Goal: Navigation & Orientation: Understand site structure

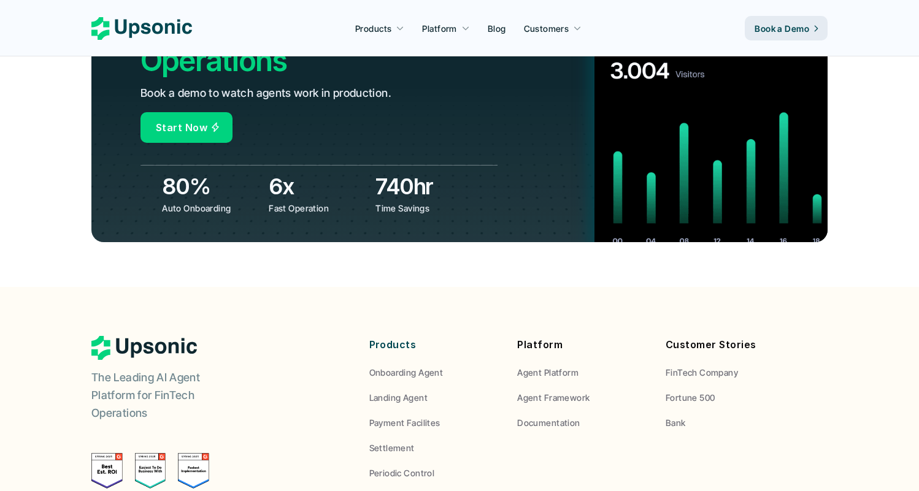
scroll to position [4634, 0]
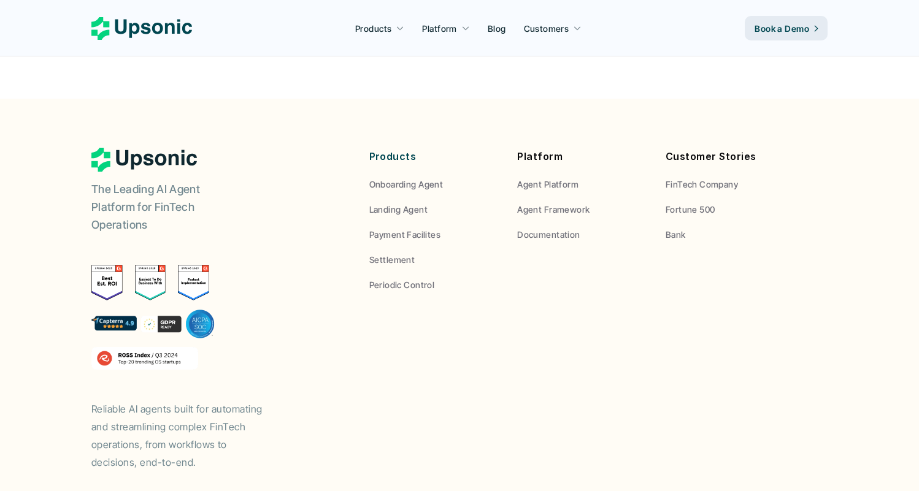
click at [500, 296] on div "The Leading AI Agent Platform for FinTech Operations Reliable AI agents built f…" at bounding box center [459, 309] width 736 height 323
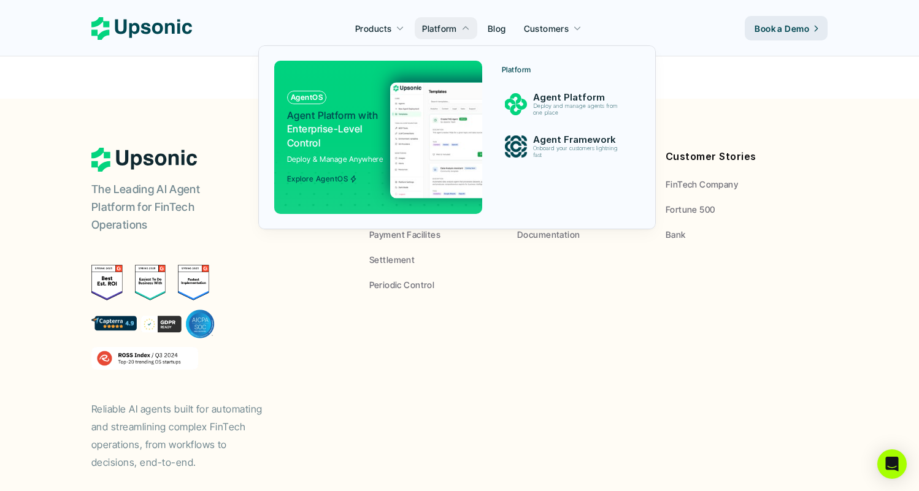
click at [344, 120] on span "Agent Platform with" at bounding box center [332, 115] width 91 height 12
click at [534, 142] on p "Agent Framework" at bounding box center [578, 139] width 92 height 11
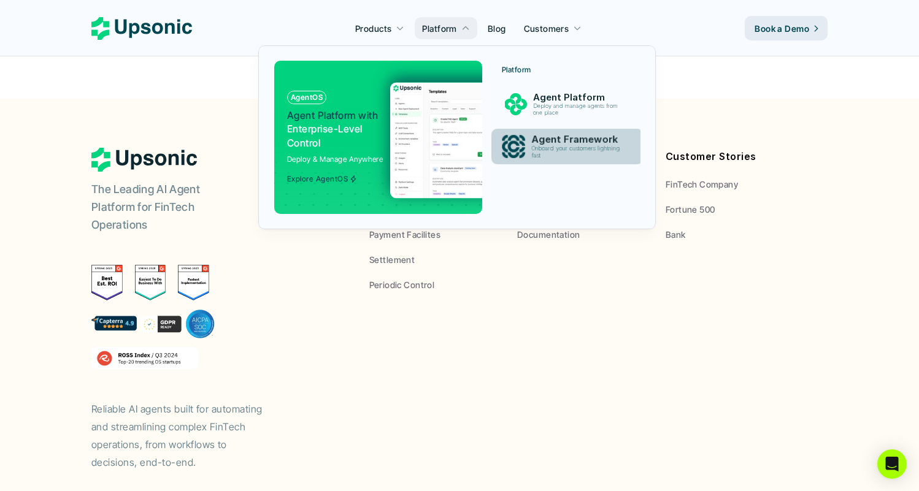
click at [519, 159] on link "Agent Framework Onboard your customers lightning fast" at bounding box center [567, 147] width 152 height 36
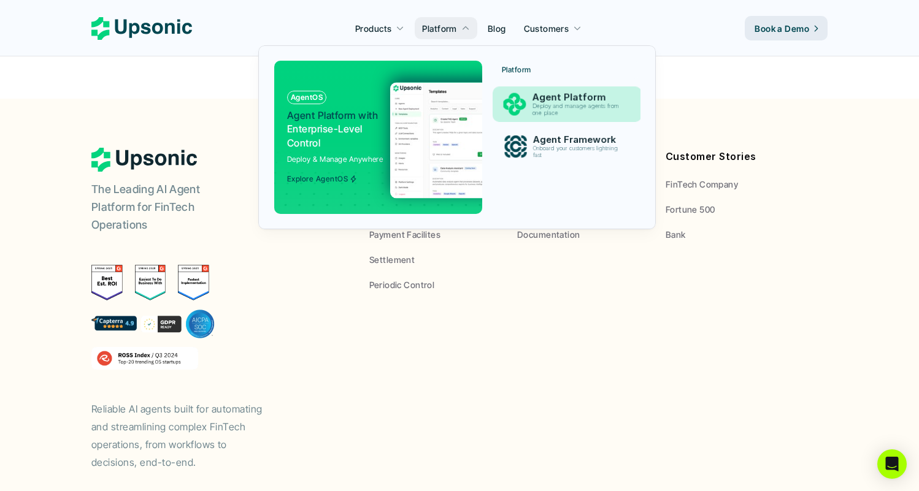
click at [519, 113] on img at bounding box center [514, 104] width 23 height 23
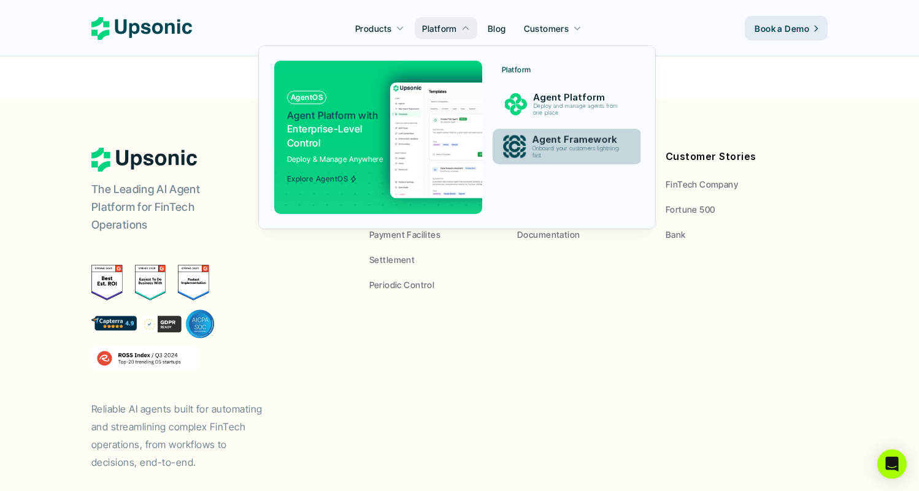
click at [519, 144] on img at bounding box center [513, 147] width 23 height 23
click at [519, 144] on img at bounding box center [512, 147] width 23 height 23
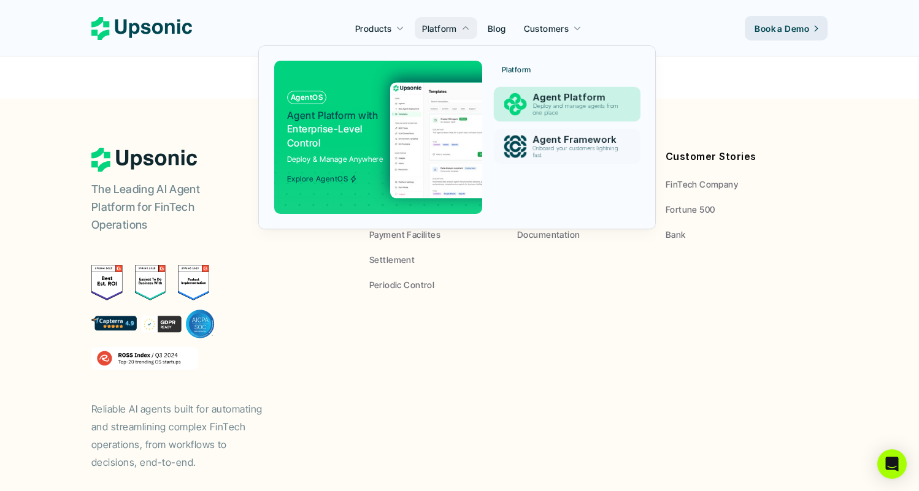
click at [519, 104] on img at bounding box center [515, 104] width 22 height 22
click at [525, 125] on div "Platform Agent Platform Deploy and manage agents from one place Agent Framework…" at bounding box center [566, 116] width 145 height 110
click at [528, 132] on div "Agent Framework Onboard your customers lightning fast" at bounding box center [577, 146] width 103 height 29
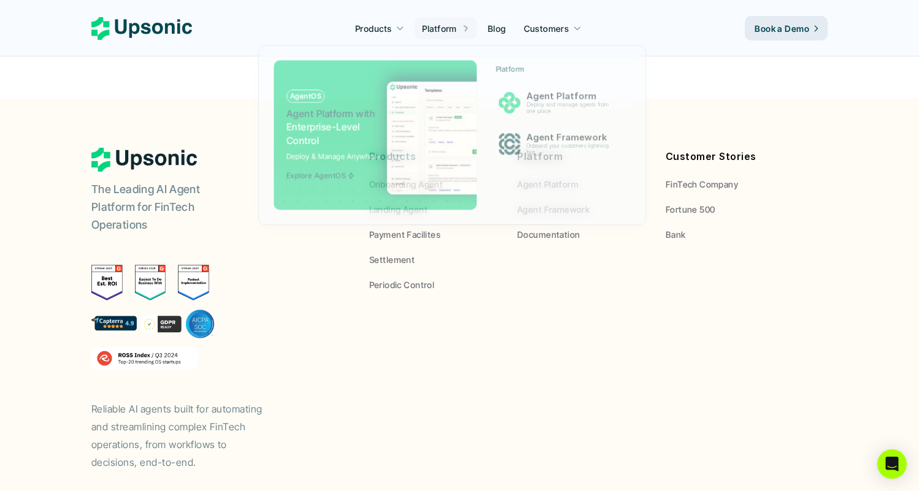
click at [499, 241] on div "The Leading AI Agent Platform for FinTech Operations Reliable AI agents built f…" at bounding box center [459, 309] width 736 height 323
